Goal: Information Seeking & Learning: Learn about a topic

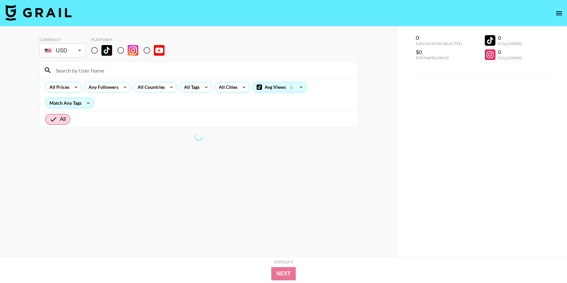
click at [95, 49] on input "radio" at bounding box center [95, 50] width 14 height 14
radio input "true"
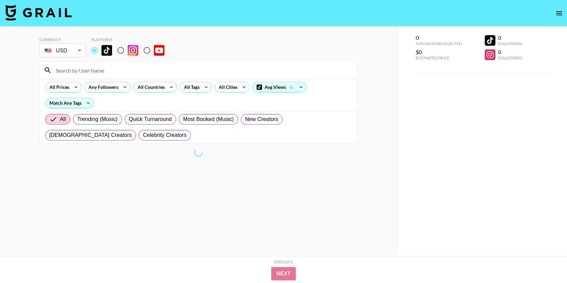
click at [93, 50] on input "radio" at bounding box center [95, 50] width 14 height 14
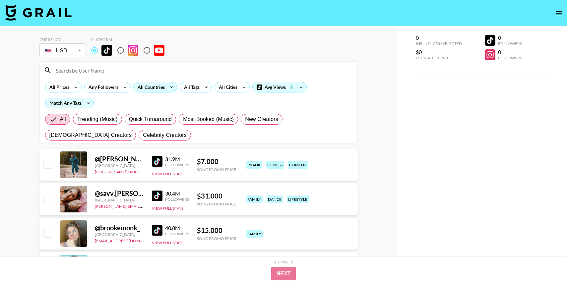
click at [168, 89] on icon at bounding box center [171, 87] width 11 height 10
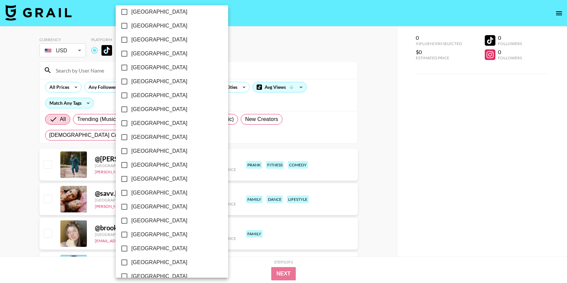
scroll to position [490, 0]
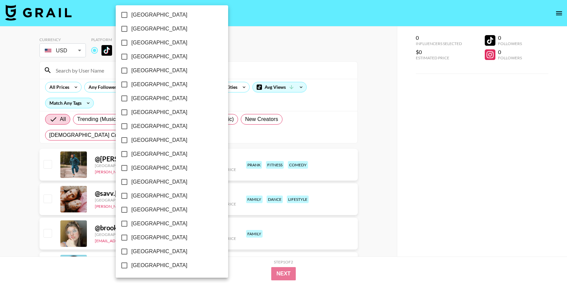
click at [135, 239] on span "[GEOGRAPHIC_DATA]" at bounding box center [159, 238] width 56 height 8
click at [131, 239] on input "[GEOGRAPHIC_DATA]" at bounding box center [124, 238] width 14 height 14
checkbox input "true"
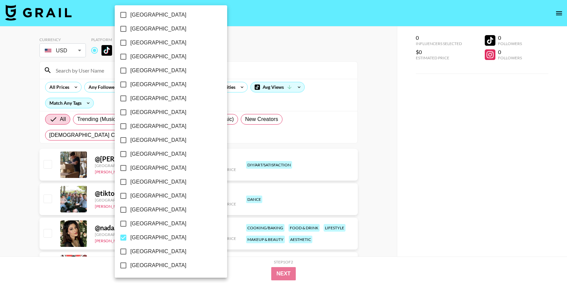
click at [412, 150] on div at bounding box center [283, 141] width 567 height 283
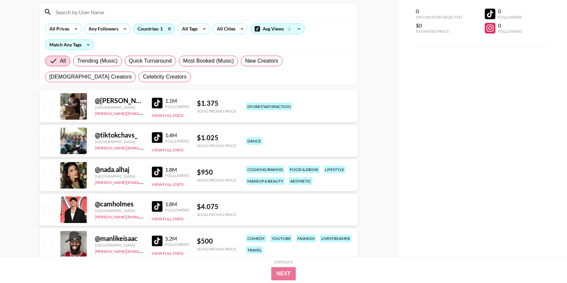
scroll to position [62, 0]
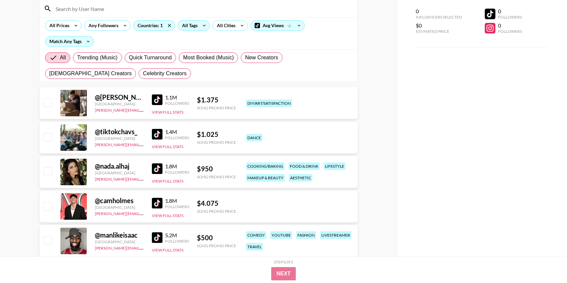
click at [196, 27] on div "All Tags" at bounding box center [188, 26] width 21 height 10
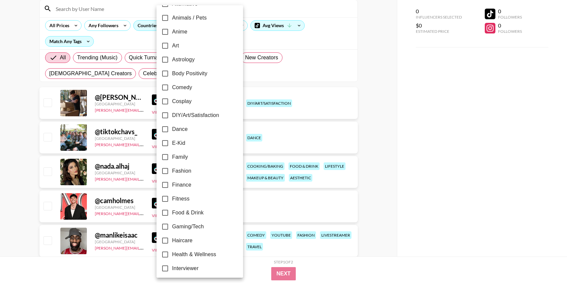
scroll to position [81, 0]
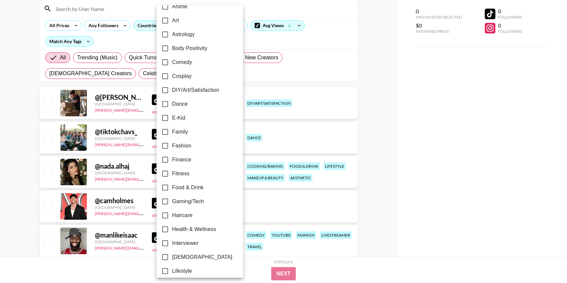
click at [174, 65] on span "Comedy" at bounding box center [182, 62] width 20 height 8
click at [172, 65] on input "Comedy" at bounding box center [165, 62] width 14 height 14
checkbox input "true"
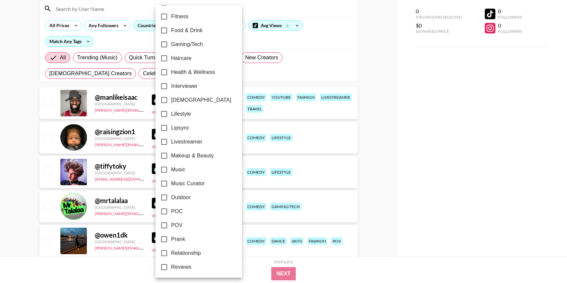
scroll to position [252, 0]
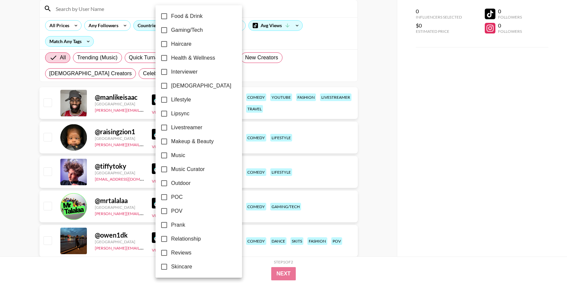
click at [176, 86] on span "[DEMOGRAPHIC_DATA]" at bounding box center [201, 86] width 60 height 8
click at [171, 86] on input "[DEMOGRAPHIC_DATA]" at bounding box center [164, 86] width 14 height 14
checkbox input "true"
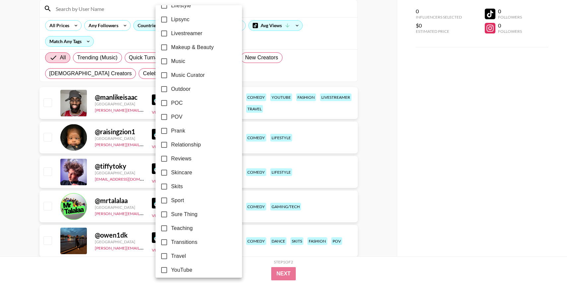
scroll to position [351, 0]
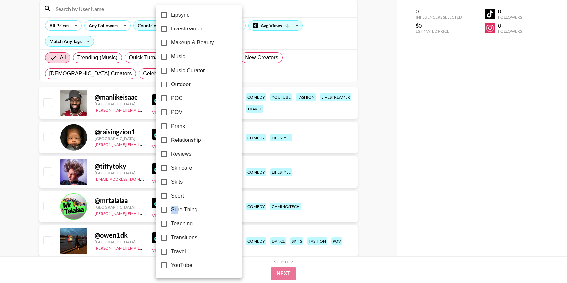
click at [178, 206] on span "Sure Thing" at bounding box center [184, 210] width 26 height 8
click at [162, 212] on input "Sure Thing" at bounding box center [164, 210] width 14 height 14
checkbox input "true"
click at [433, 145] on div at bounding box center [283, 141] width 567 height 283
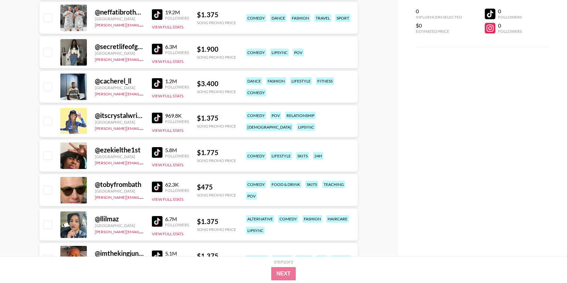
scroll to position [528, 0]
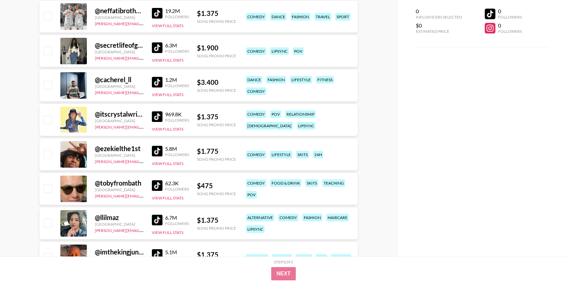
click at [153, 117] on img at bounding box center [157, 116] width 11 height 11
click at [153, 50] on img at bounding box center [157, 47] width 11 height 11
click at [153, 11] on img at bounding box center [157, 13] width 11 height 11
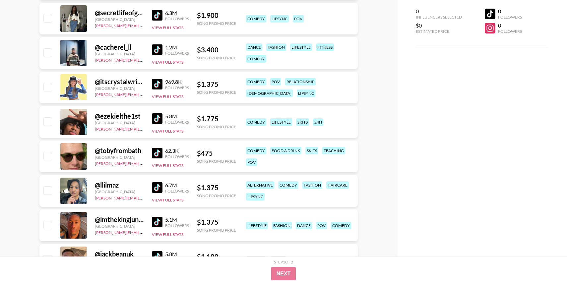
scroll to position [575, 0]
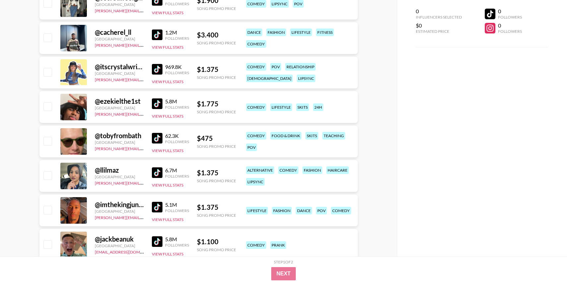
click at [153, 133] on div "62.3K Followers" at bounding box center [170, 139] width 37 height 12
click at [155, 105] on img at bounding box center [157, 104] width 11 height 11
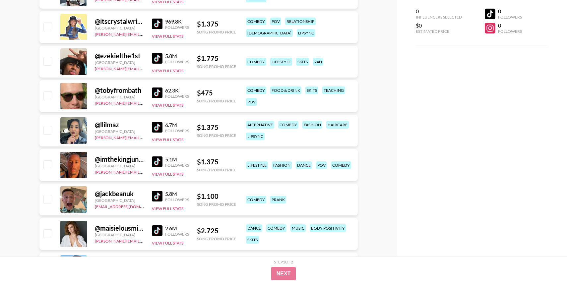
scroll to position [644, 0]
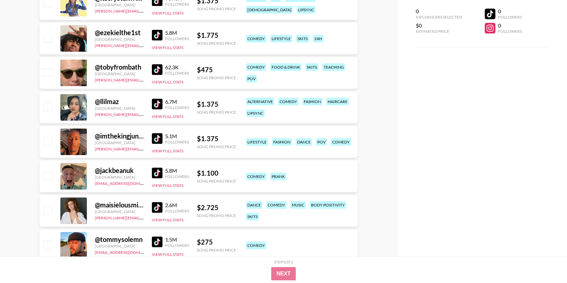
click at [156, 104] on img at bounding box center [157, 104] width 11 height 11
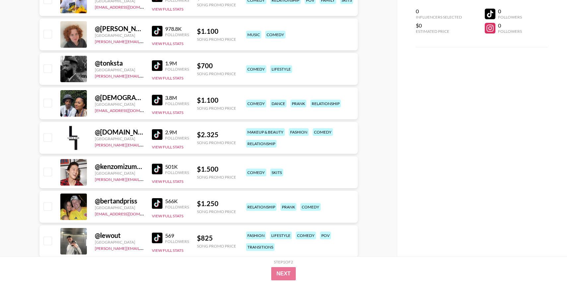
scroll to position [924, 0]
click at [154, 30] on img at bounding box center [157, 31] width 11 height 11
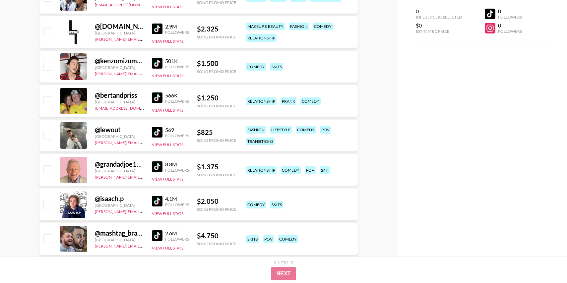
scroll to position [1032, 0]
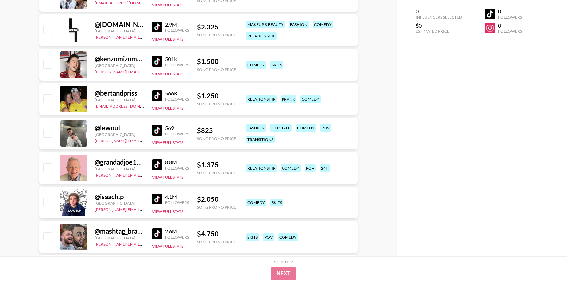
click at [154, 129] on img at bounding box center [157, 130] width 11 height 11
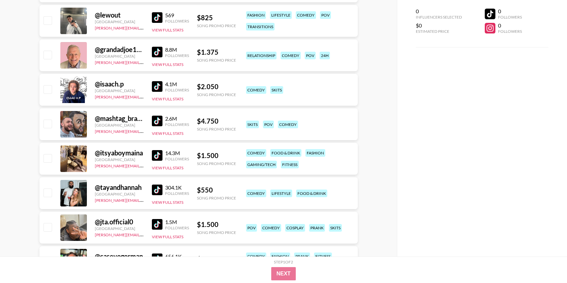
scroll to position [1147, 0]
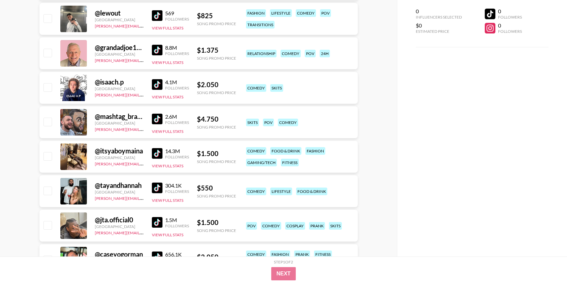
click at [155, 54] on img at bounding box center [157, 50] width 11 height 11
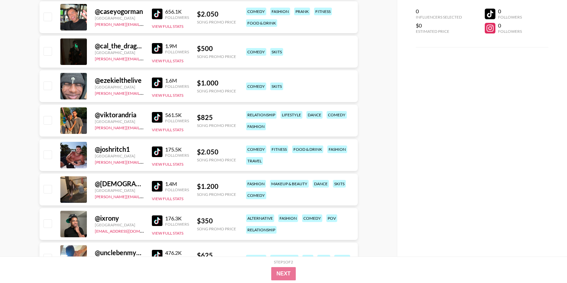
scroll to position [1391, 0]
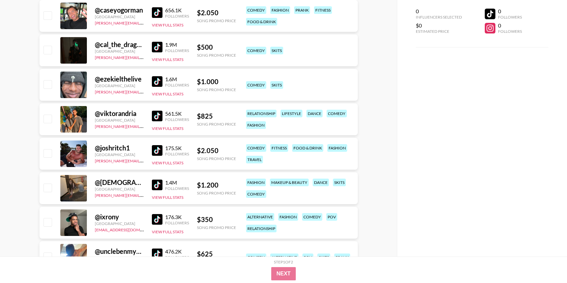
click at [154, 83] on img at bounding box center [157, 81] width 11 height 11
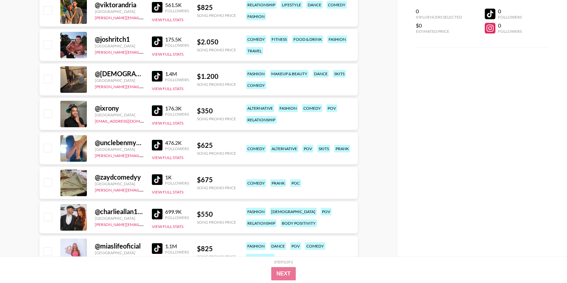
scroll to position [1499, 0]
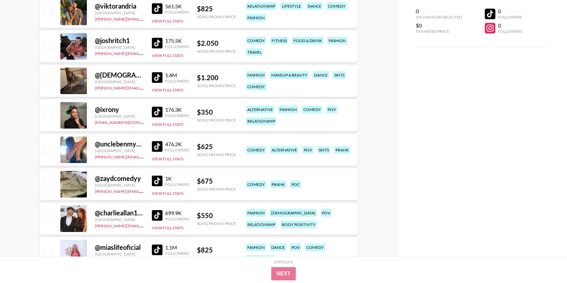
click at [156, 75] on img at bounding box center [157, 77] width 11 height 11
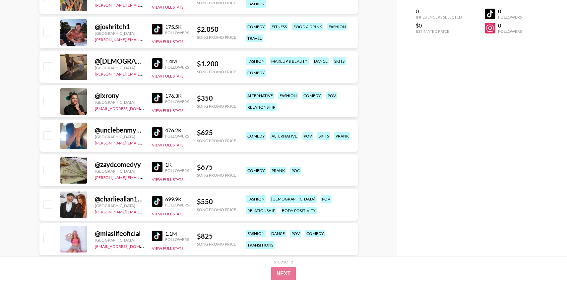
scroll to position [1512, 0]
click at [157, 95] on img at bounding box center [157, 98] width 11 height 11
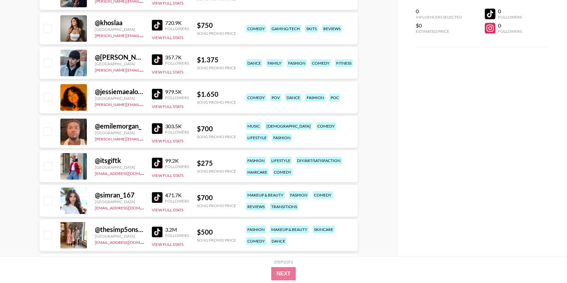
scroll to position [2251, 0]
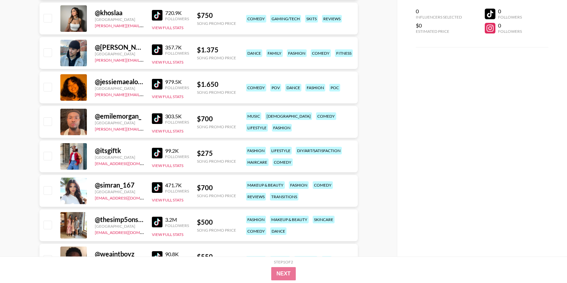
click at [156, 81] on img at bounding box center [157, 84] width 11 height 11
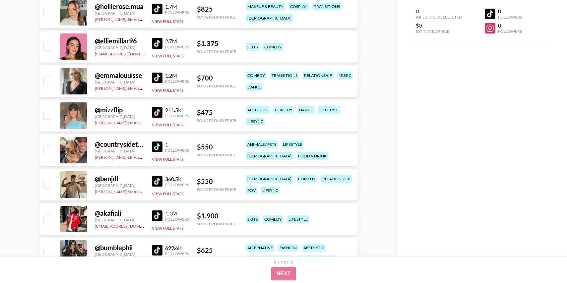
scroll to position [2902, 0]
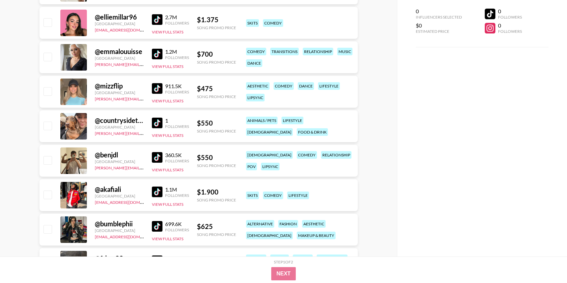
click at [156, 87] on img at bounding box center [157, 88] width 11 height 11
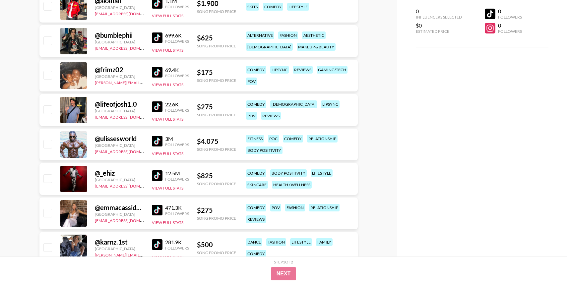
scroll to position [3091, 0]
click at [154, 36] on img at bounding box center [157, 37] width 11 height 11
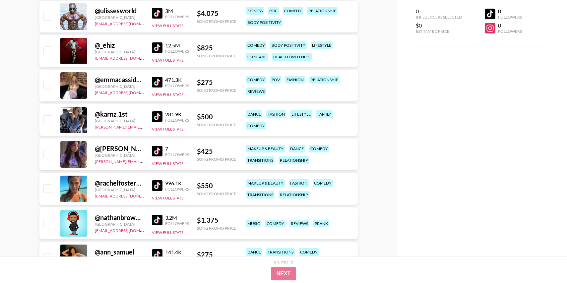
scroll to position [3220, 0]
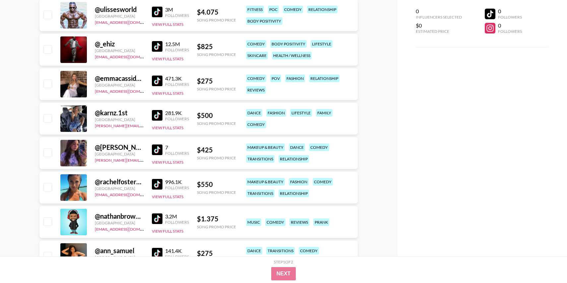
click at [154, 147] on img at bounding box center [157, 150] width 11 height 11
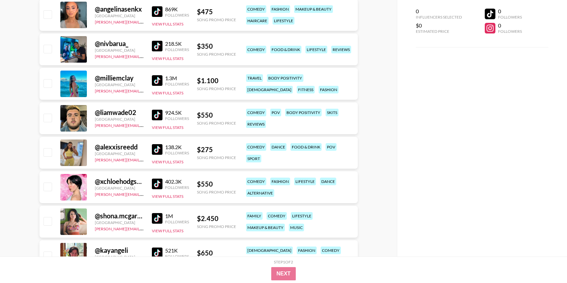
scroll to position [3670, 0]
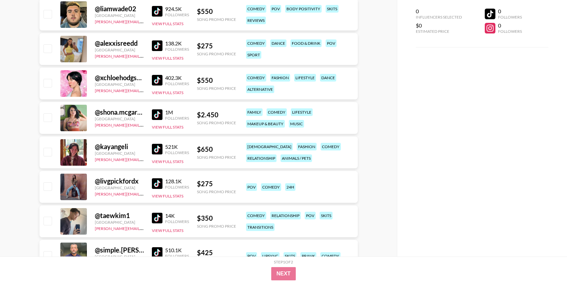
click at [156, 78] on img at bounding box center [157, 80] width 11 height 11
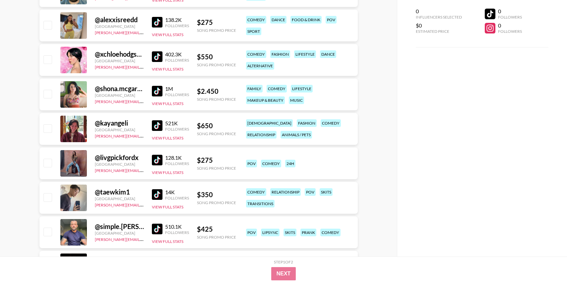
click at [154, 87] on img at bounding box center [157, 91] width 11 height 11
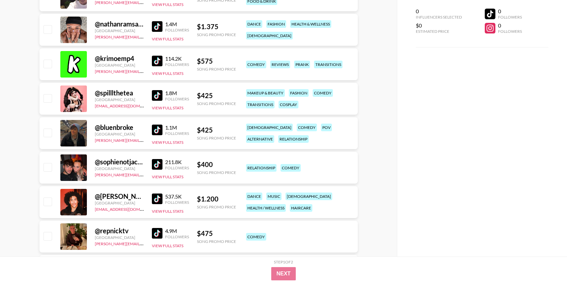
scroll to position [4246, 0]
